Goal: Task Accomplishment & Management: Complete application form

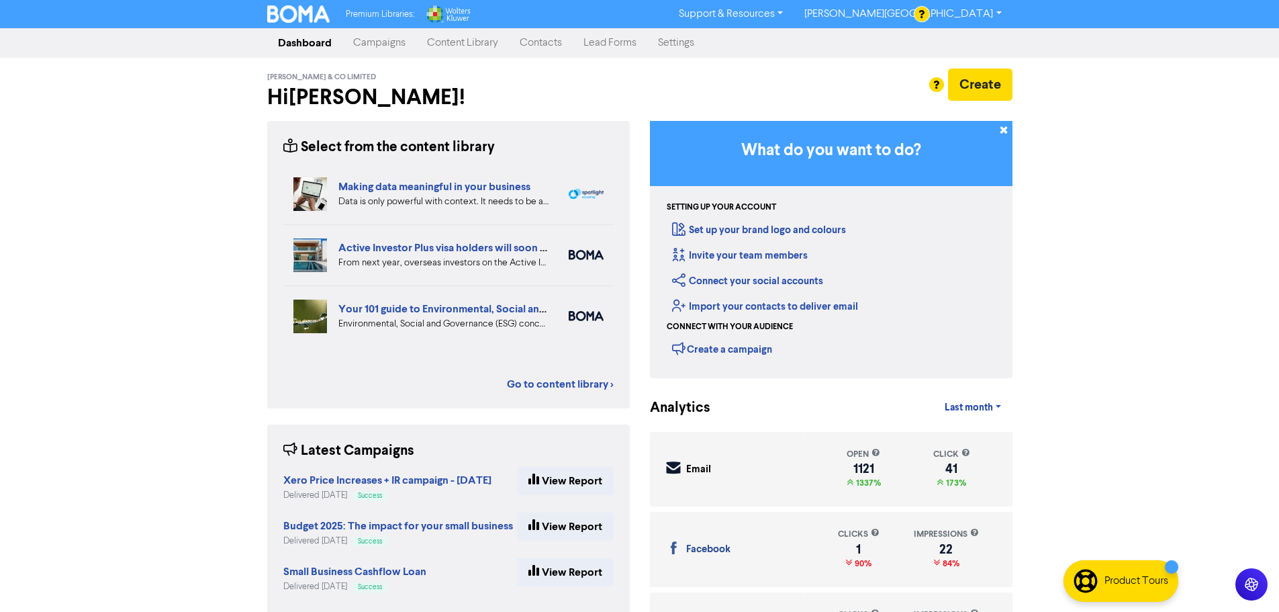
click at [537, 47] on link "Contacts" at bounding box center [541, 43] width 64 height 27
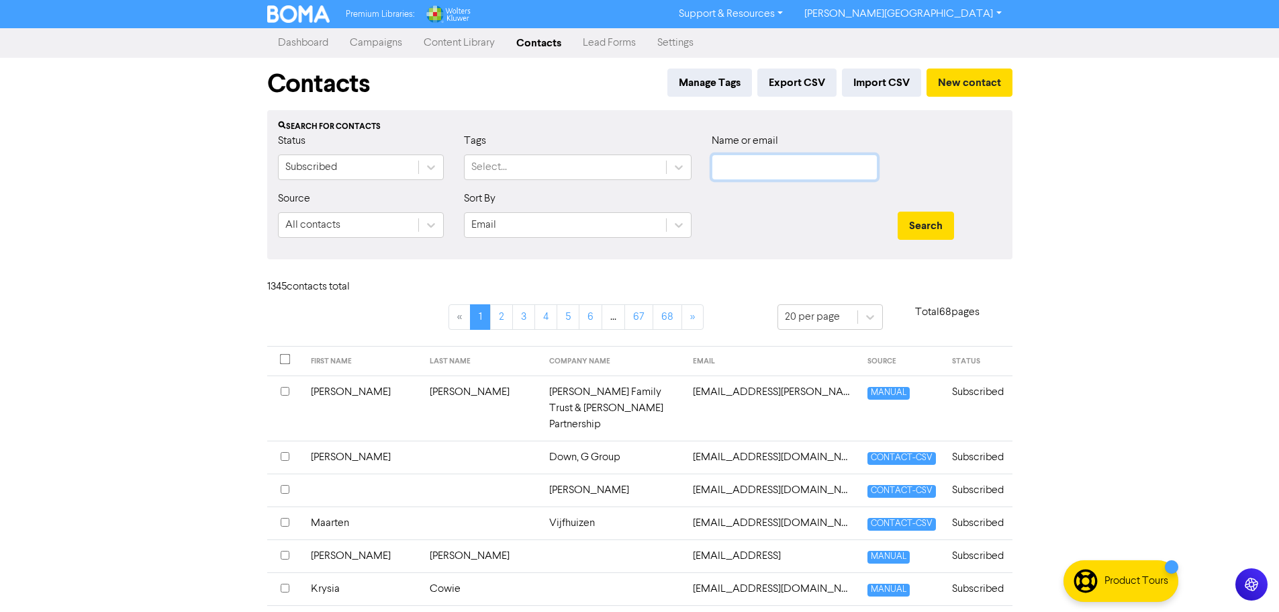
click at [856, 172] on input "text" at bounding box center [795, 167] width 166 height 26
paste input "027 7222 005"
click at [929, 218] on button "Search" at bounding box center [925, 225] width 56 height 28
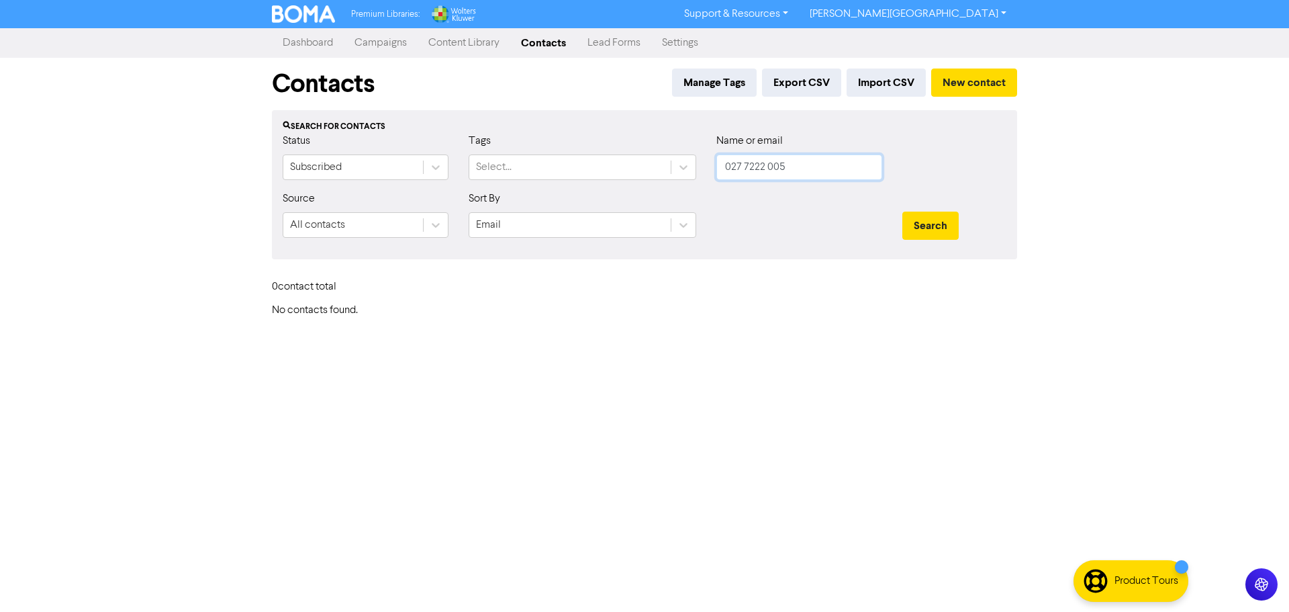
click at [820, 168] on input "027 7222 005" at bounding box center [799, 167] width 166 height 26
paste input "[PERSON_NAME][EMAIL_ADDRESS][PERSON_NAME][DOMAIN_NAME]"
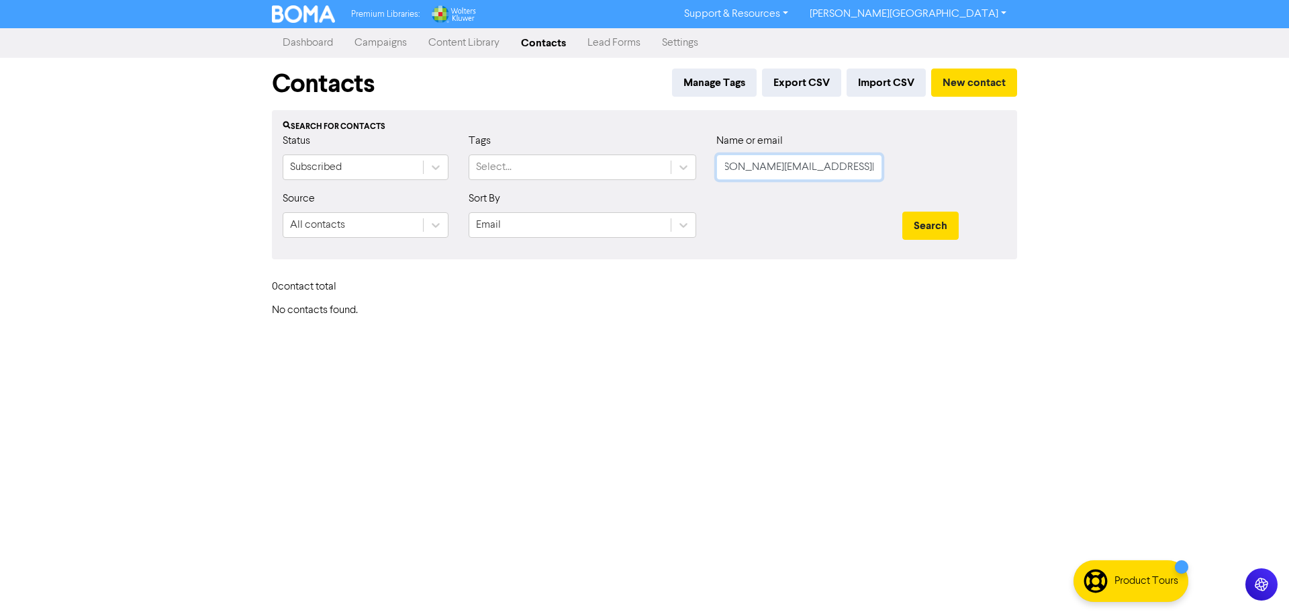
type input "[PERSON_NAME][EMAIL_ADDRESS][PERSON_NAME][DOMAIN_NAME]"
click at [902, 211] on button "Search" at bounding box center [930, 225] width 56 height 28
click at [987, 84] on button "New contact" at bounding box center [974, 82] width 86 height 28
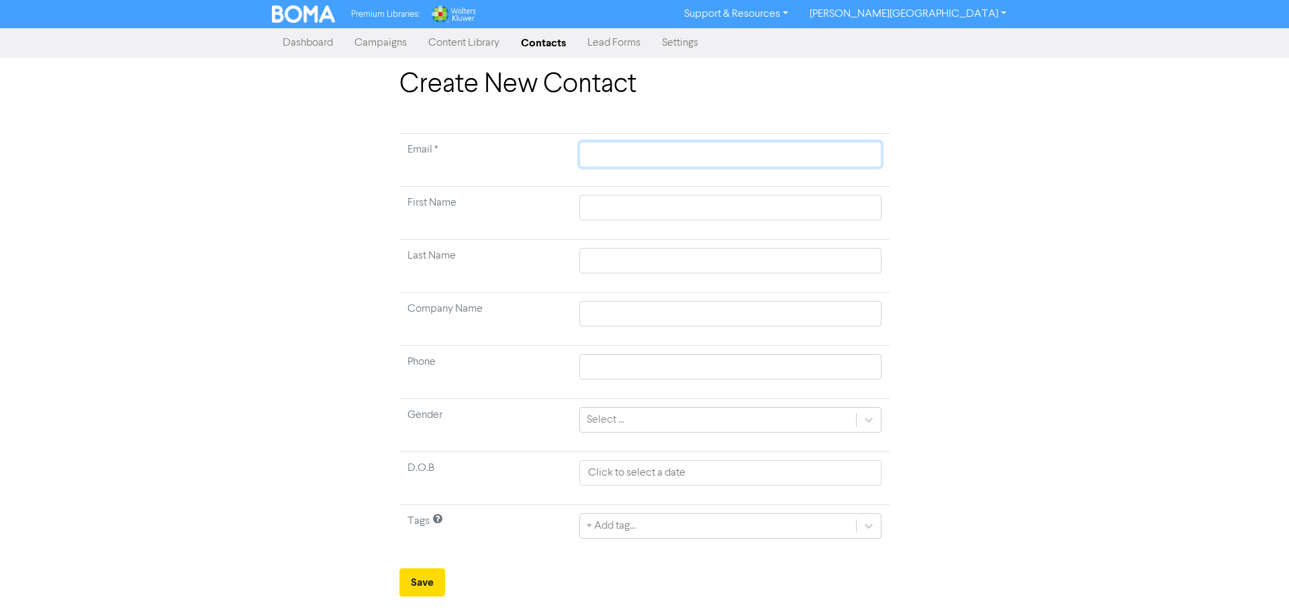
click at [628, 160] on input "text" at bounding box center [730, 155] width 302 height 26
paste input "[PERSON_NAME][EMAIL_ADDRESS][PERSON_NAME][DOMAIN_NAME]"
type input "[PERSON_NAME][EMAIL_ADDRESS][PERSON_NAME][DOMAIN_NAME]"
click at [612, 206] on input "text" at bounding box center [730, 208] width 302 height 26
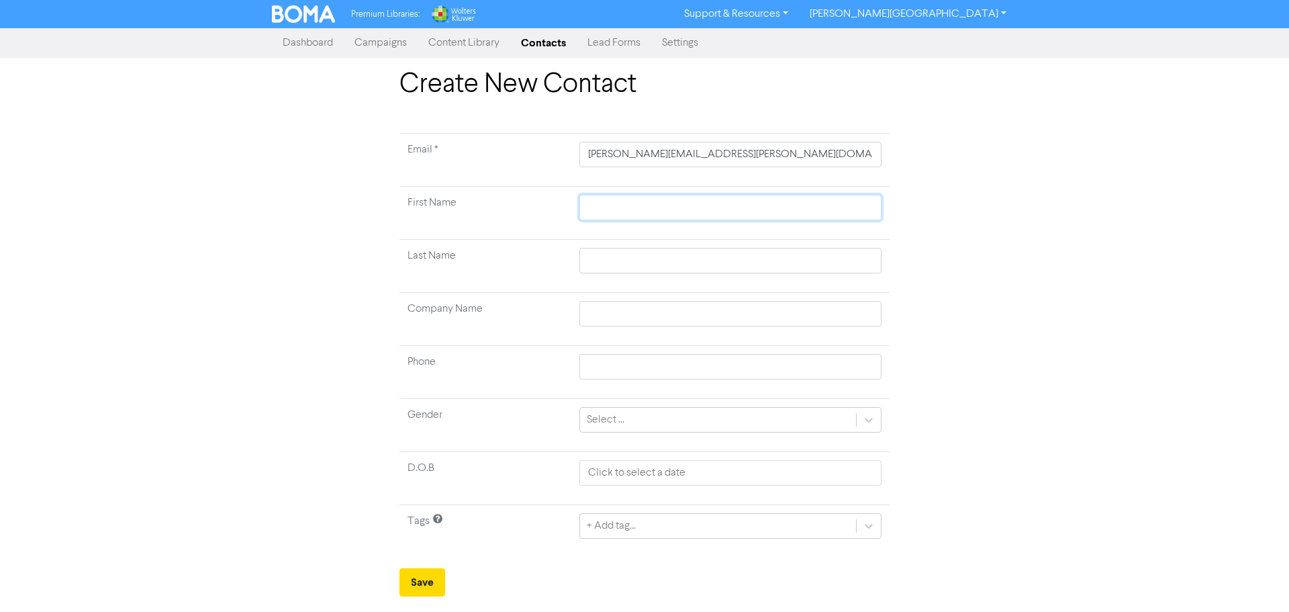
type input "S"
type input "Sh"
type input "Sha"
type input "[PERSON_NAME]"
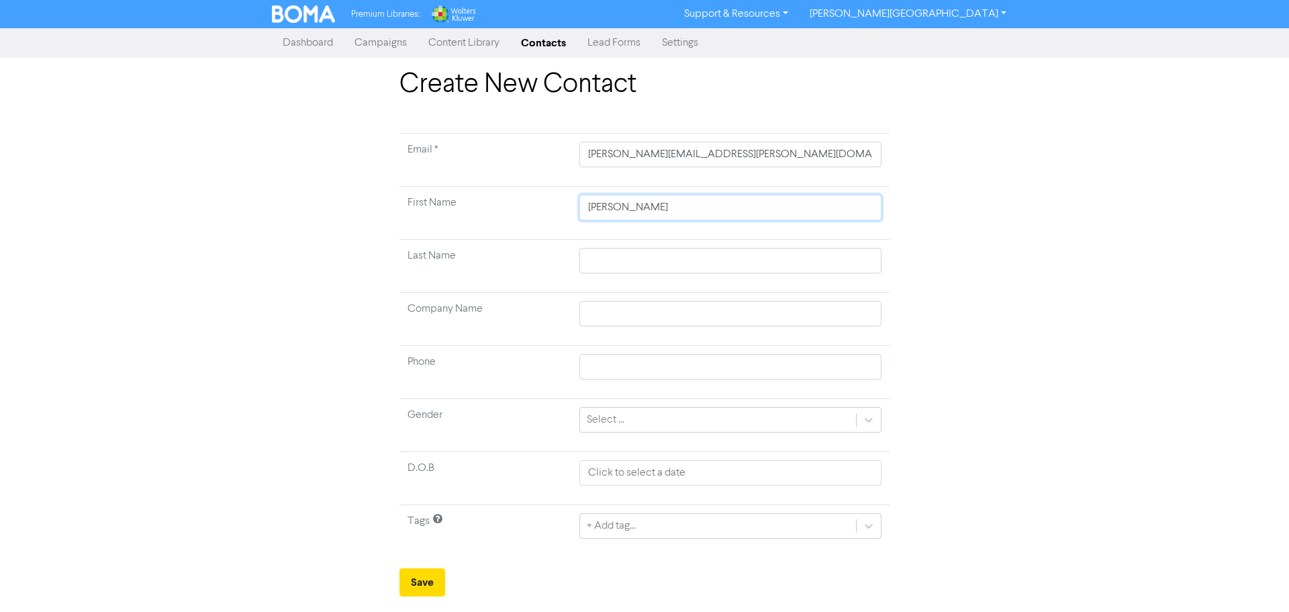
type input "[PERSON_NAME]"
type input "C"
type input "Cu"
type input "Cun"
type input "Cunn"
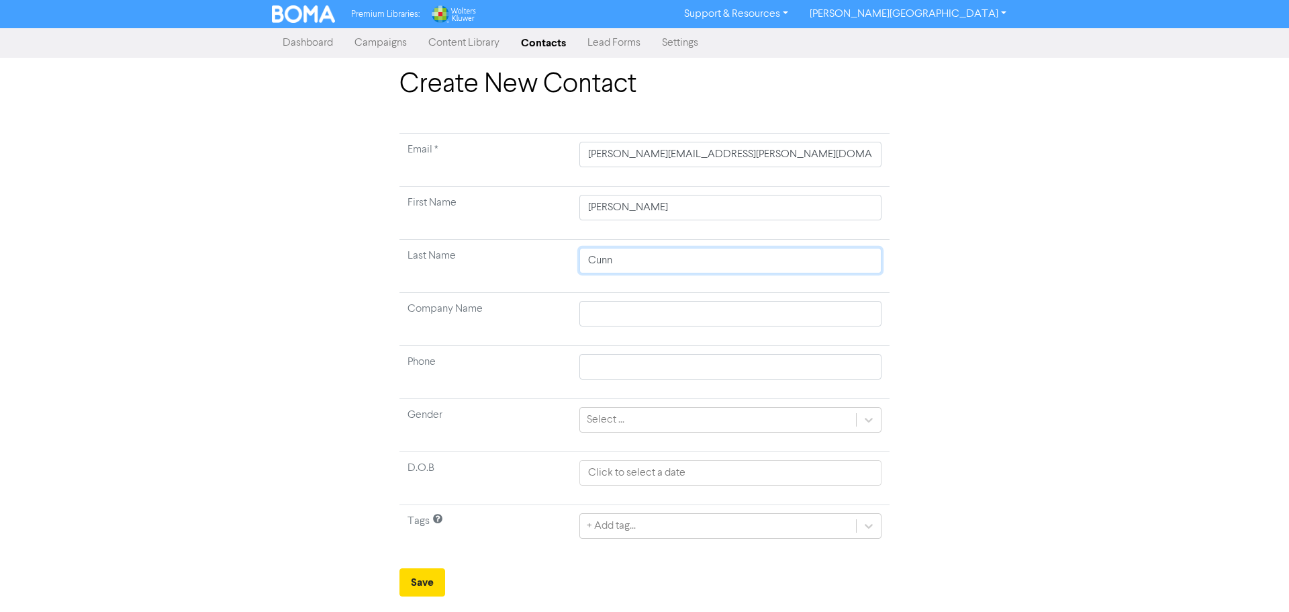
type input "Cunni"
type input "Cunnin"
type input "Cunning"
type input "Cunningh"
type input "Cunningha"
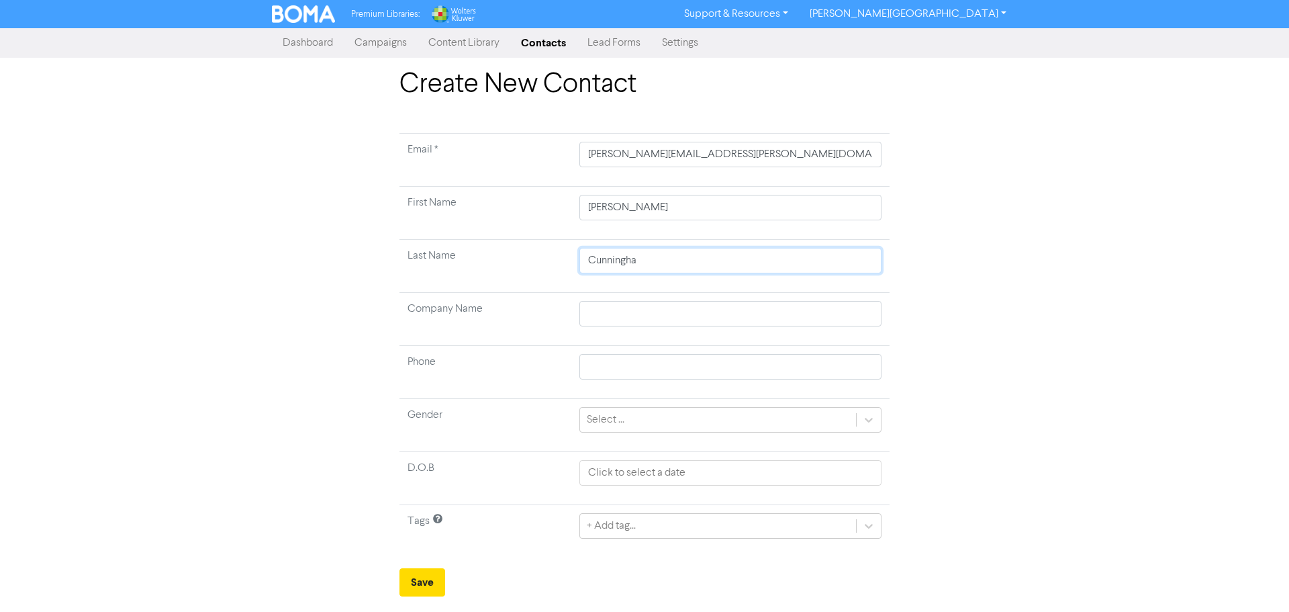
type input "[PERSON_NAME]"
click at [634, 318] on input "text" at bounding box center [730, 314] width 302 height 26
paste input "Cunning Wylie Family Trust"
type input "Cunning Wylie Family Trust"
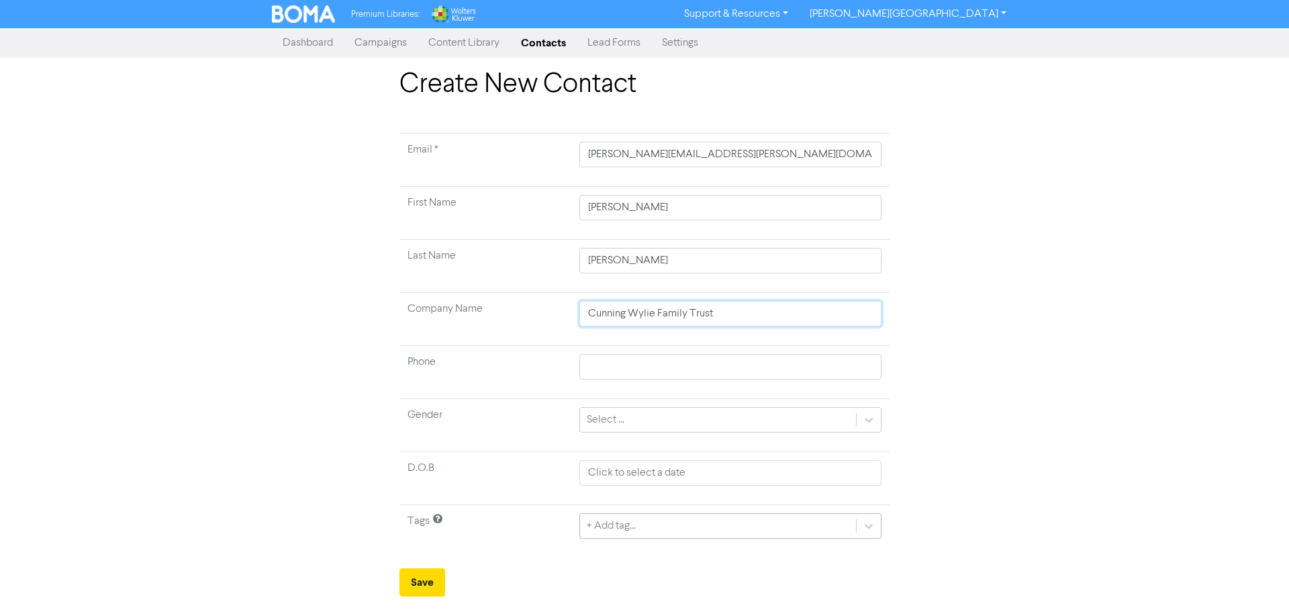
type input "Cunning Wylie Family Trust"
click at [645, 522] on div "+ Add tag..." at bounding box center [730, 526] width 302 height 26
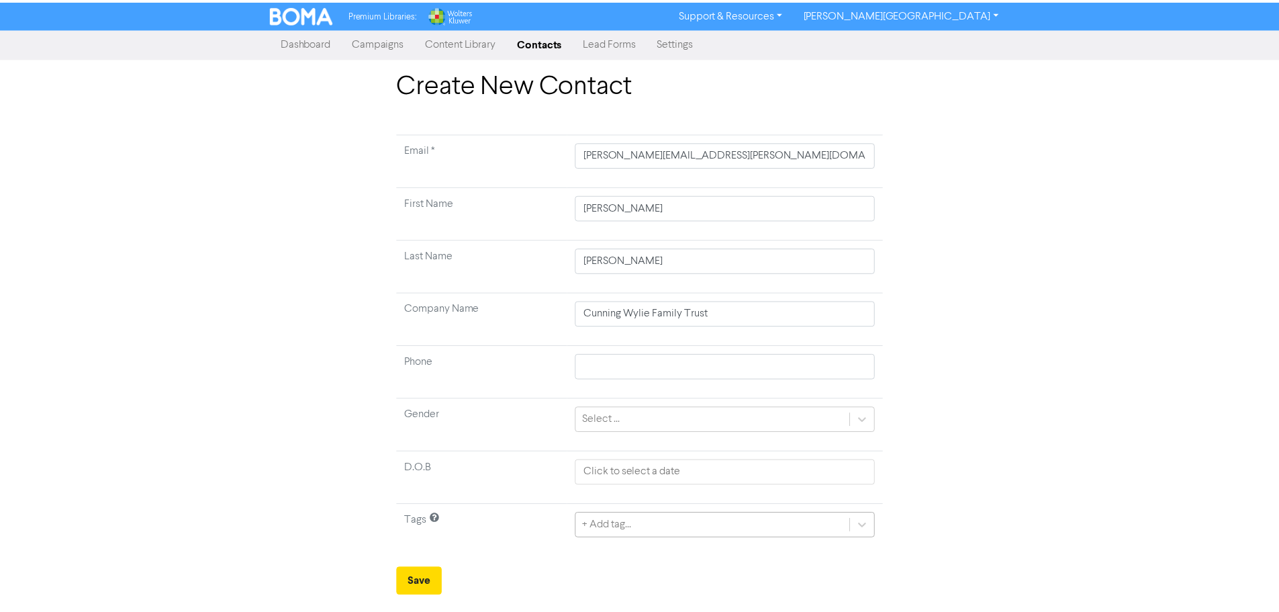
scroll to position [134, 0]
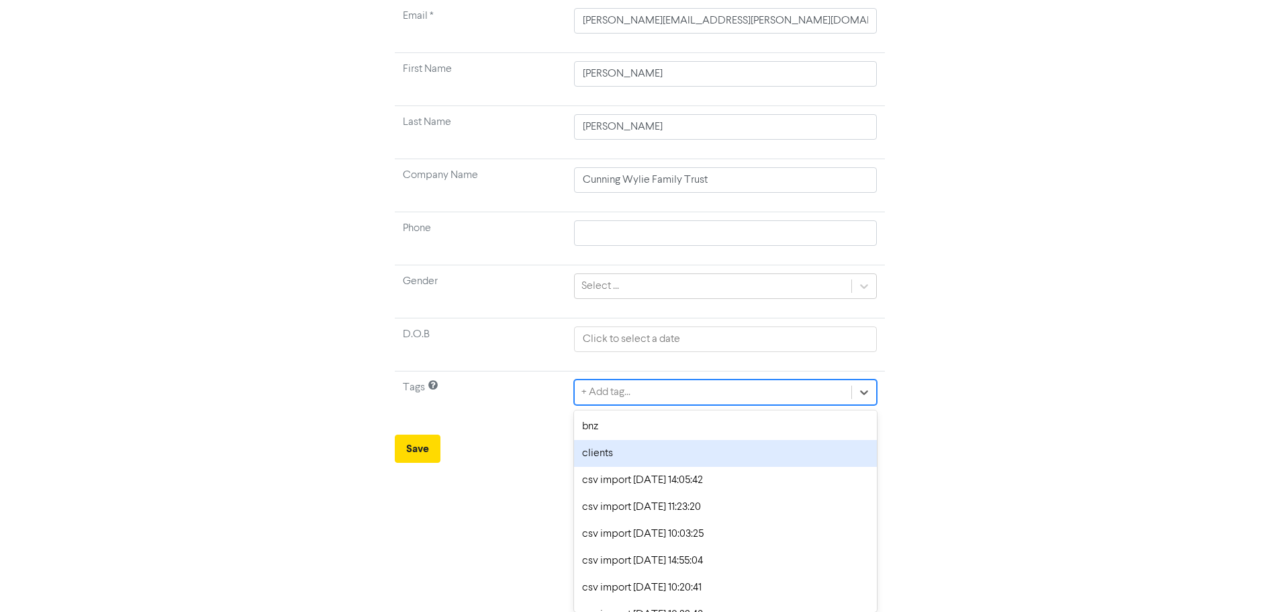
click at [645, 458] on div "clients" at bounding box center [725, 453] width 302 height 27
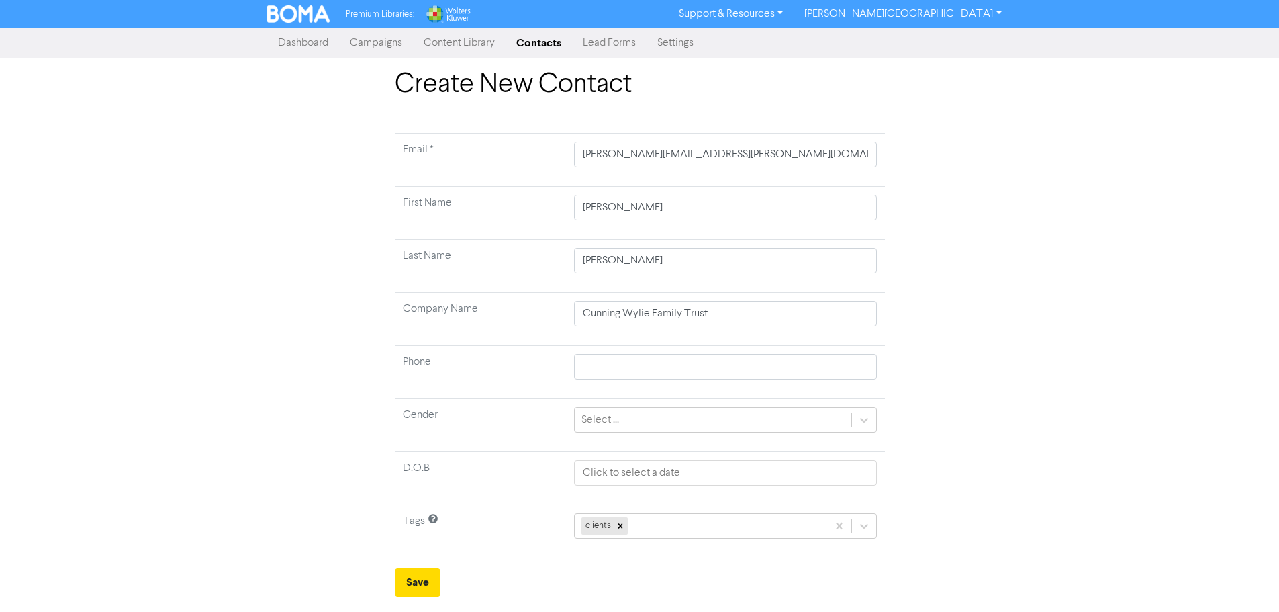
scroll to position [0, 0]
click at [434, 575] on button "Save" at bounding box center [422, 582] width 46 height 28
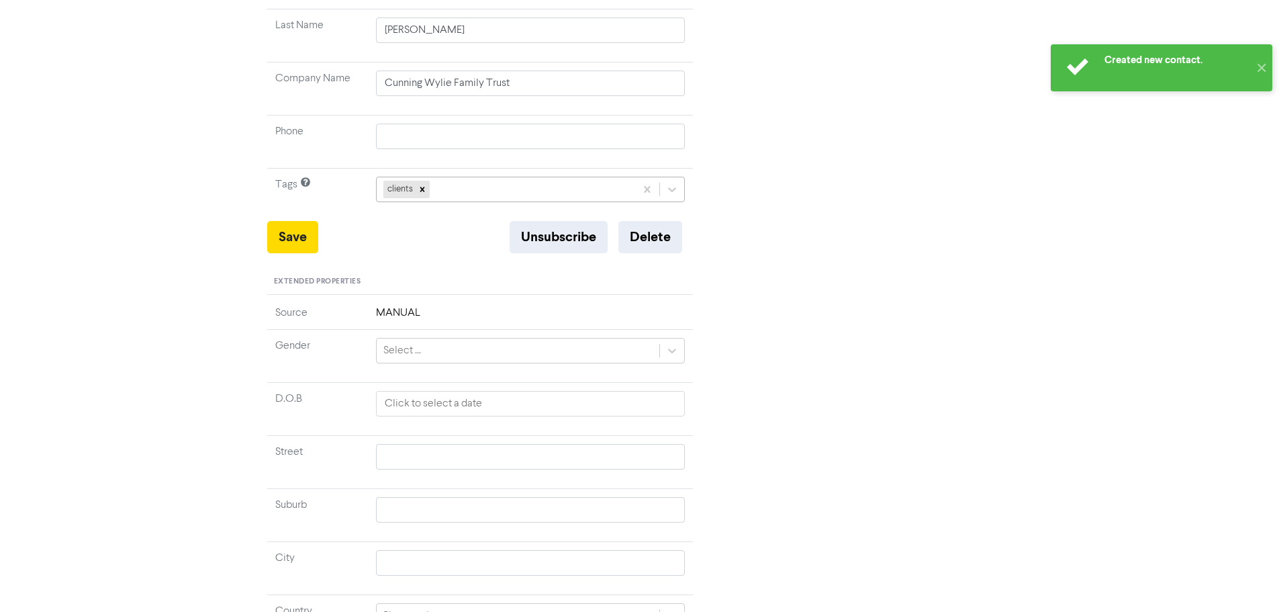
scroll to position [269, 0]
